Goal: Submit feedback/report problem

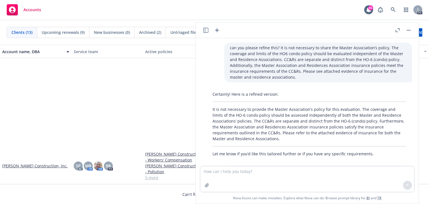
scroll to position [496, 0]
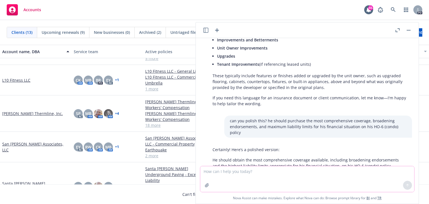
click at [215, 170] on textarea at bounding box center [307, 179] width 214 height 26
